Goal: Information Seeking & Learning: Find specific fact

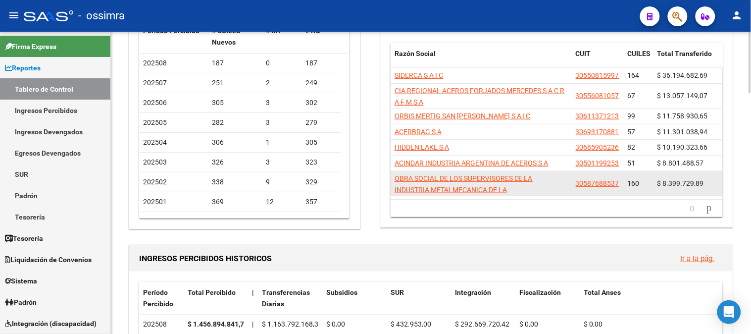
scroll to position [12, 0]
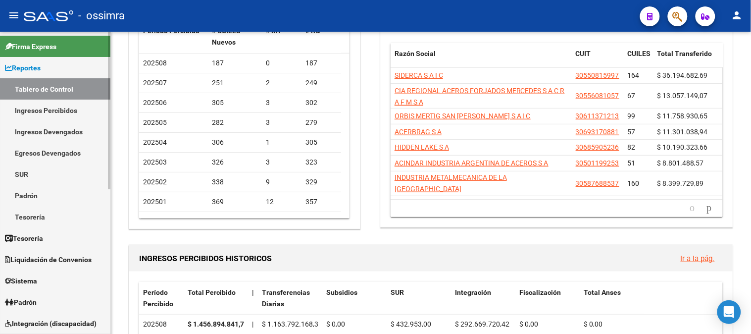
click at [31, 193] on link "Padrón" at bounding box center [55, 195] width 110 height 21
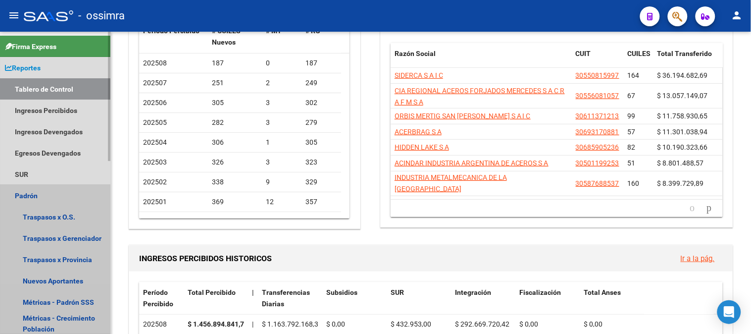
click at [28, 194] on link "Padrón" at bounding box center [55, 195] width 110 height 21
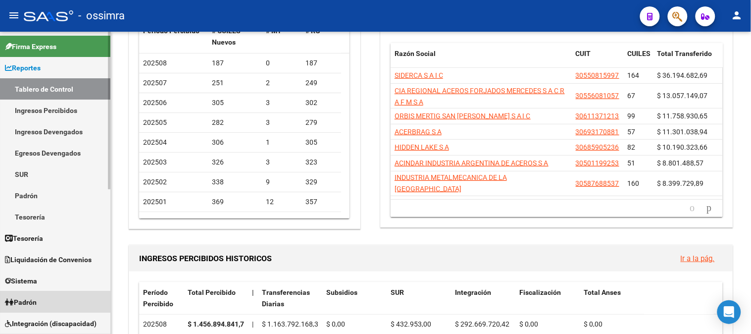
click at [32, 302] on span "Padrón" at bounding box center [21, 301] width 32 height 11
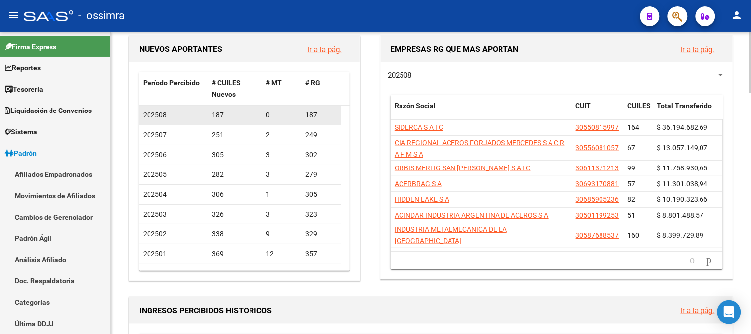
scroll to position [0, 0]
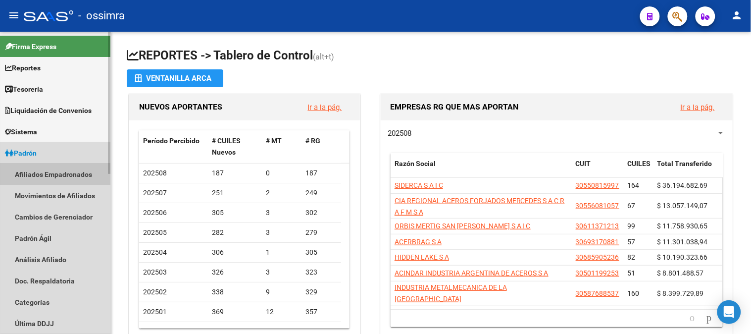
click at [44, 174] on link "Afiliados Empadronados" at bounding box center [55, 173] width 110 height 21
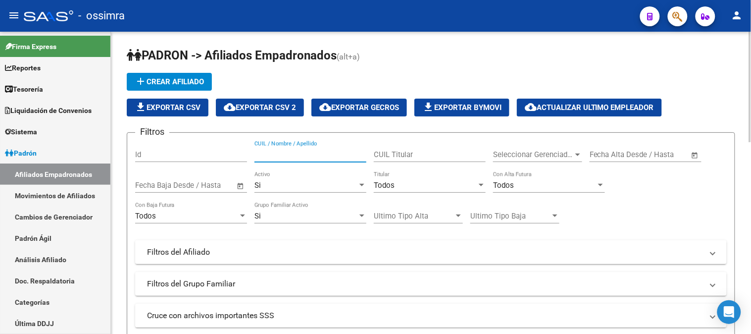
drag, startPoint x: 302, startPoint y: 155, endPoint x: 279, endPoint y: 150, distance: 24.4
click at [279, 150] on input "CUIL / Nombre / Apellido" at bounding box center [310, 154] width 112 height 9
drag, startPoint x: 279, startPoint y: 146, endPoint x: 275, endPoint y: 152, distance: 7.4
click at [275, 152] on input "CUIL / Nombre / Apellido" at bounding box center [310, 154] width 112 height 9
paste input "29732853"
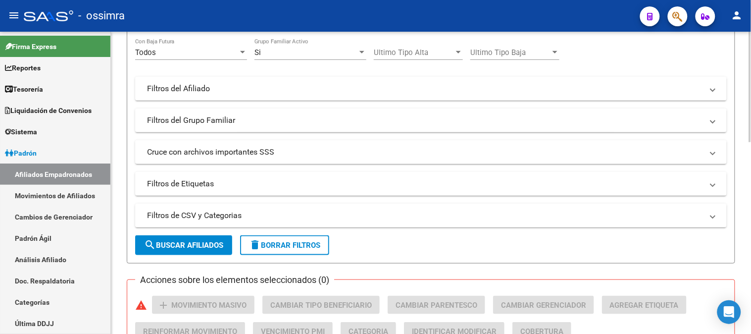
scroll to position [165, 0]
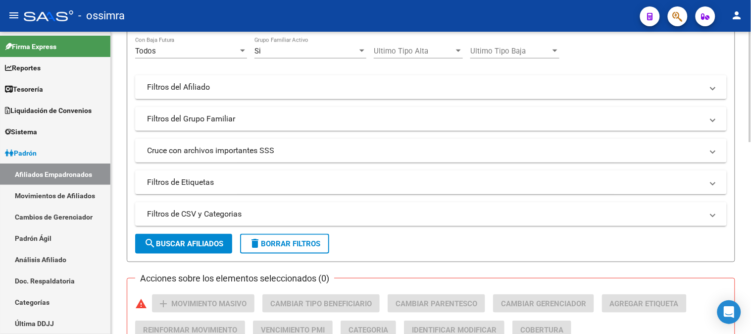
type input "29732853"
click at [197, 245] on span "search Buscar Afiliados" at bounding box center [183, 243] width 79 height 9
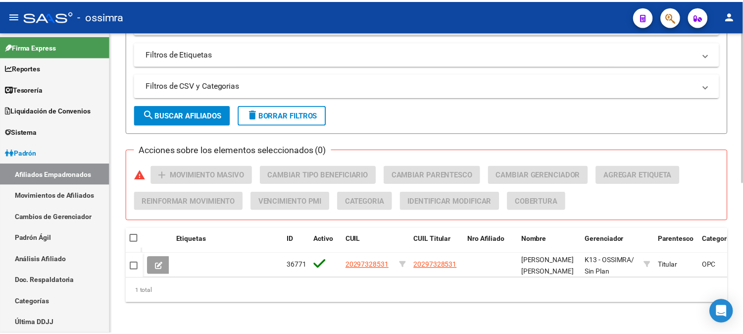
scroll to position [303, 0]
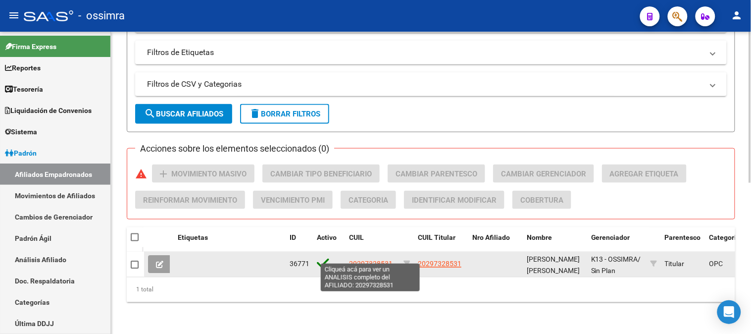
click at [372, 260] on span "20297328531" at bounding box center [371, 264] width 44 height 8
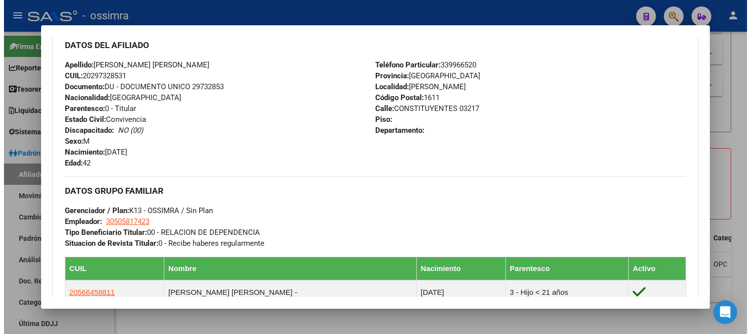
scroll to position [330, 0]
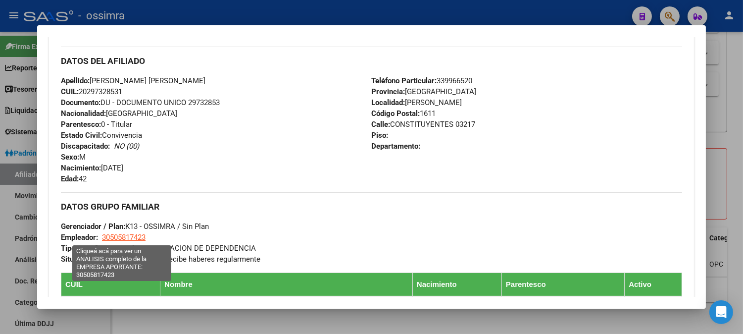
click at [120, 236] on span "30505817423" at bounding box center [124, 237] width 44 height 9
type textarea "30505817423"
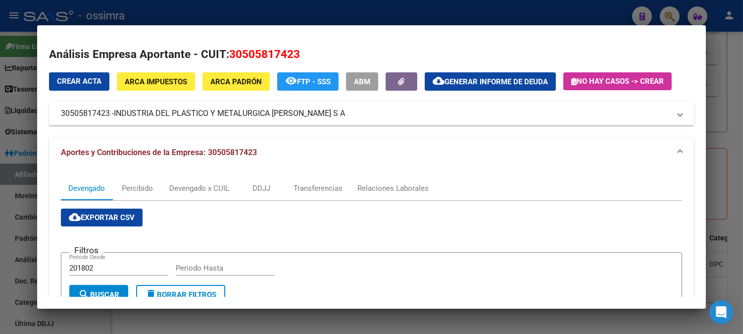
click at [350, 115] on mat-panel-title "30505817423 - INDUSTRIA DEL PLASTICO Y METALURGICA [PERSON_NAME] S A" at bounding box center [365, 113] width 609 height 12
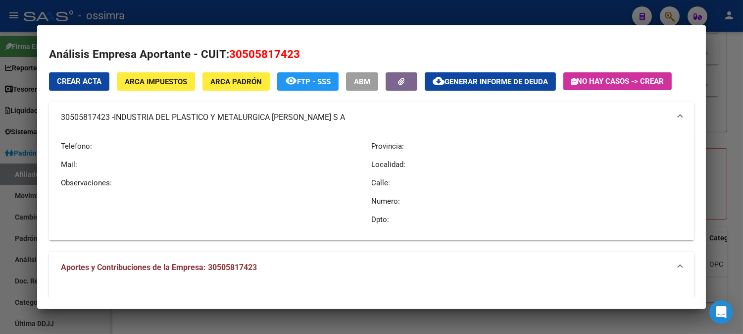
copy mat-panel-title "30505817423 - INDUSTRIA DEL PLASTICO Y METALURGICA [PERSON_NAME] S A"
